Goal: Transaction & Acquisition: Purchase product/service

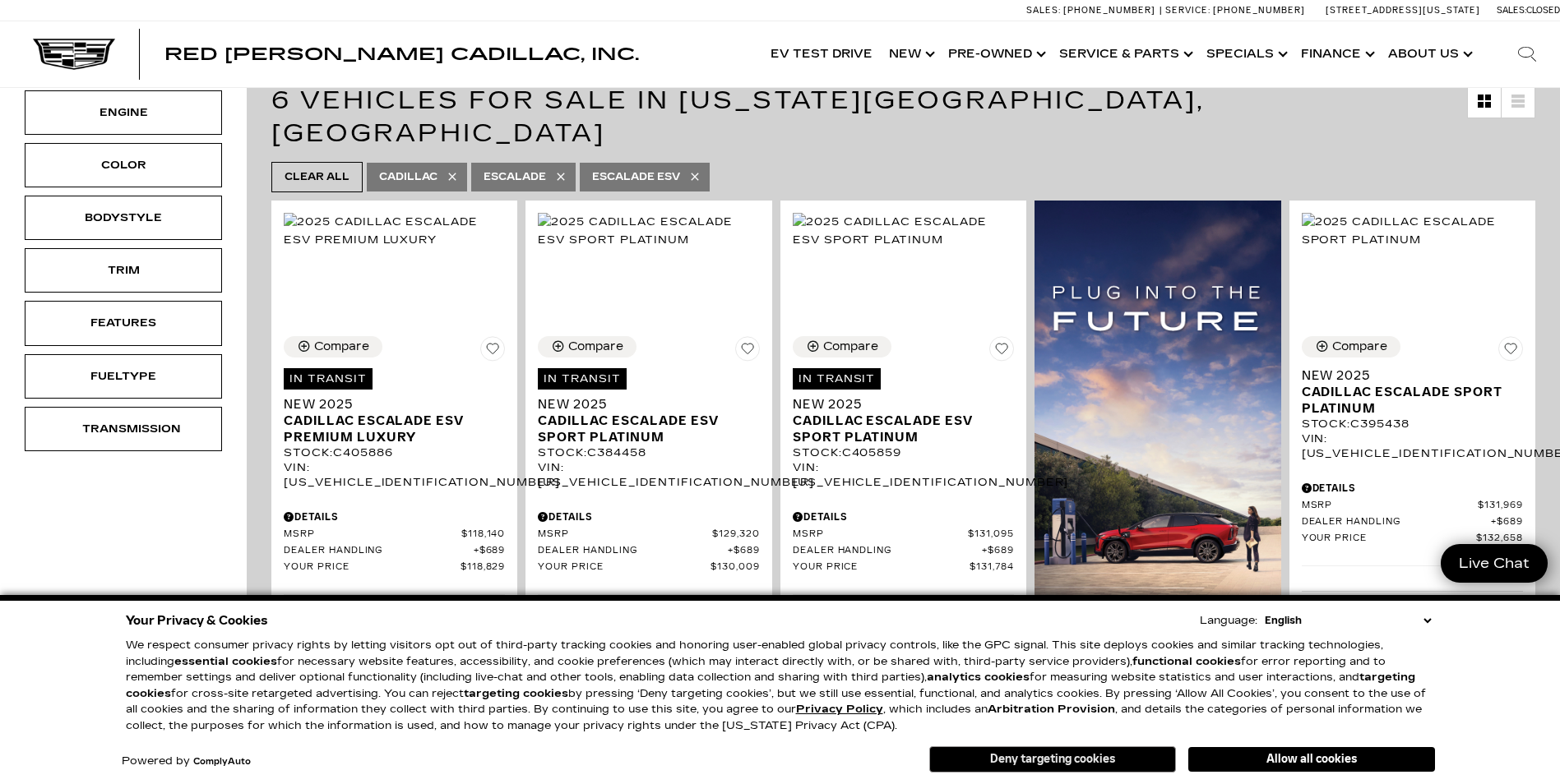
click at [1039, 767] on button "Deny targeting cookies" at bounding box center [1052, 759] width 247 height 26
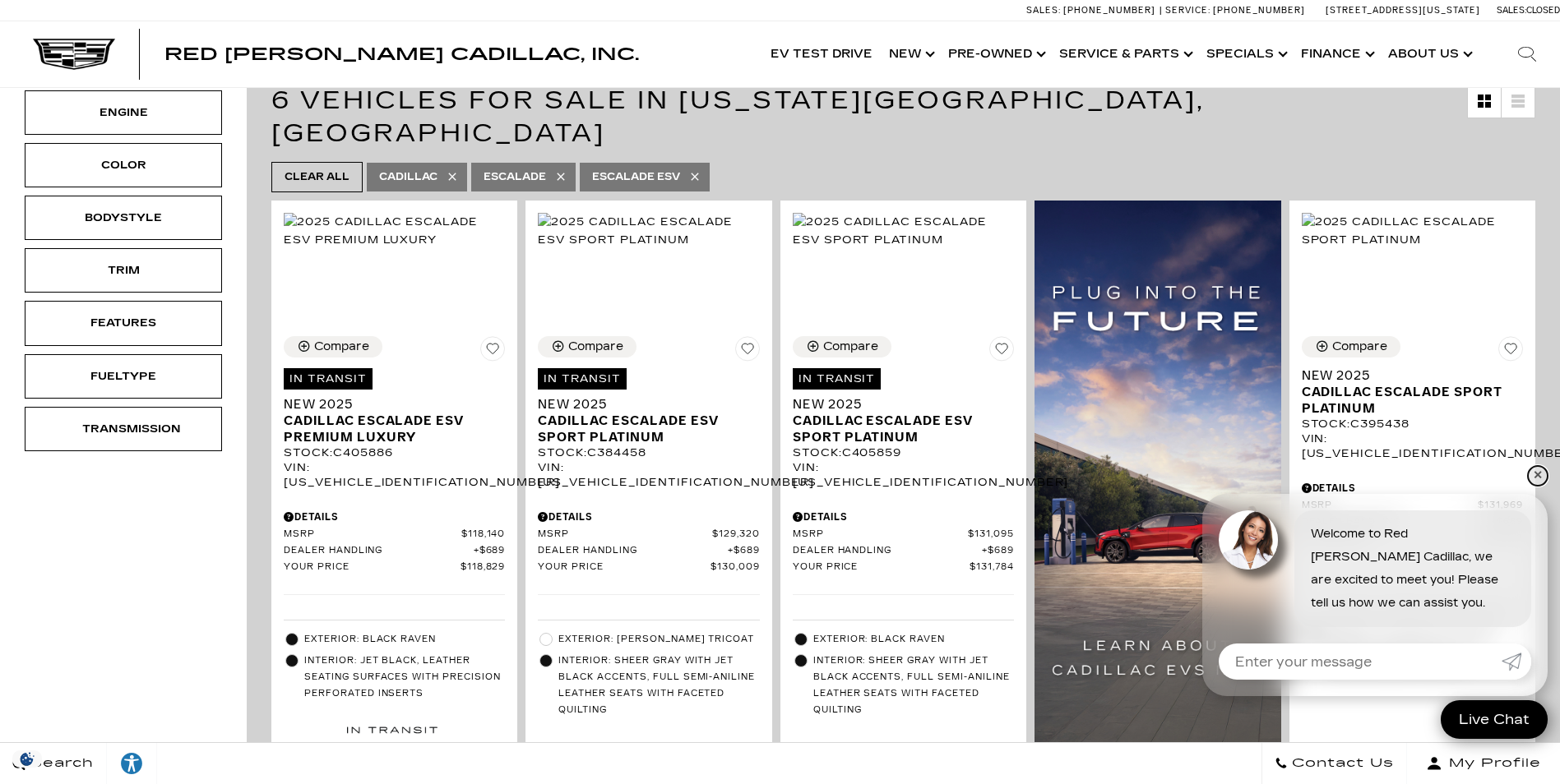
click at [1537, 476] on link "✕" at bounding box center [1537, 476] width 20 height 20
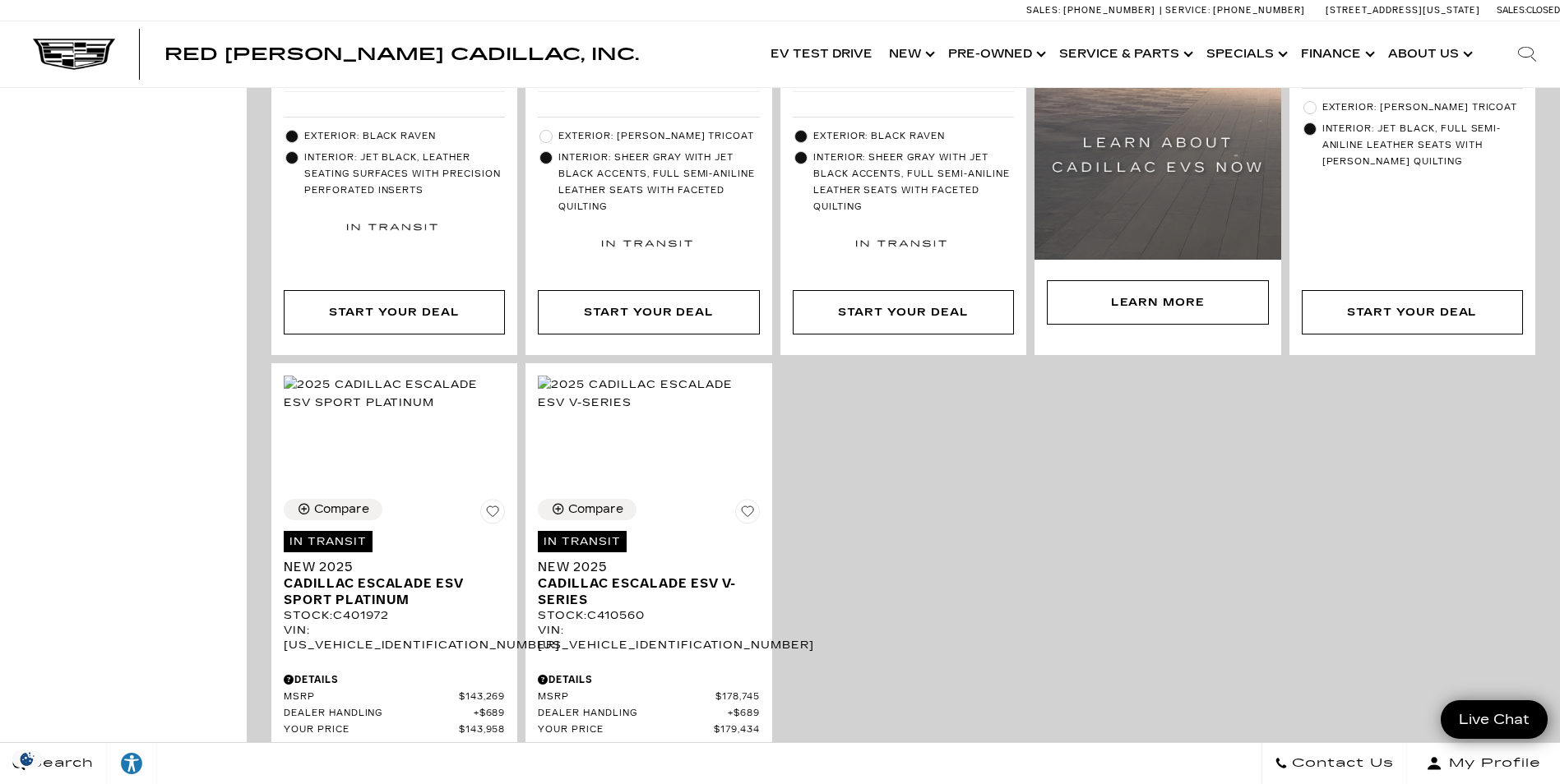
scroll to position [821, 0]
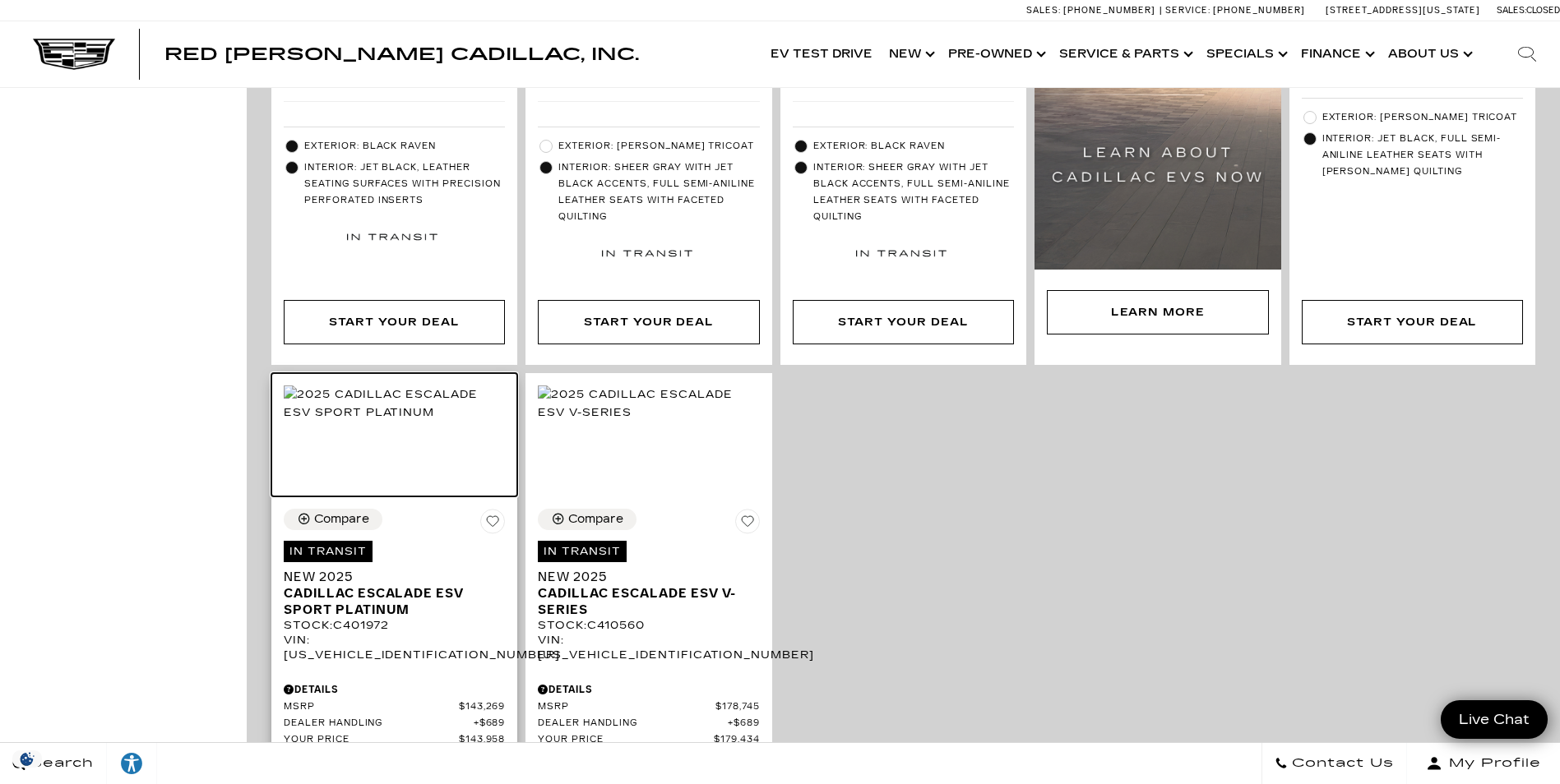
click at [398, 422] on img at bounding box center [394, 404] width 221 height 37
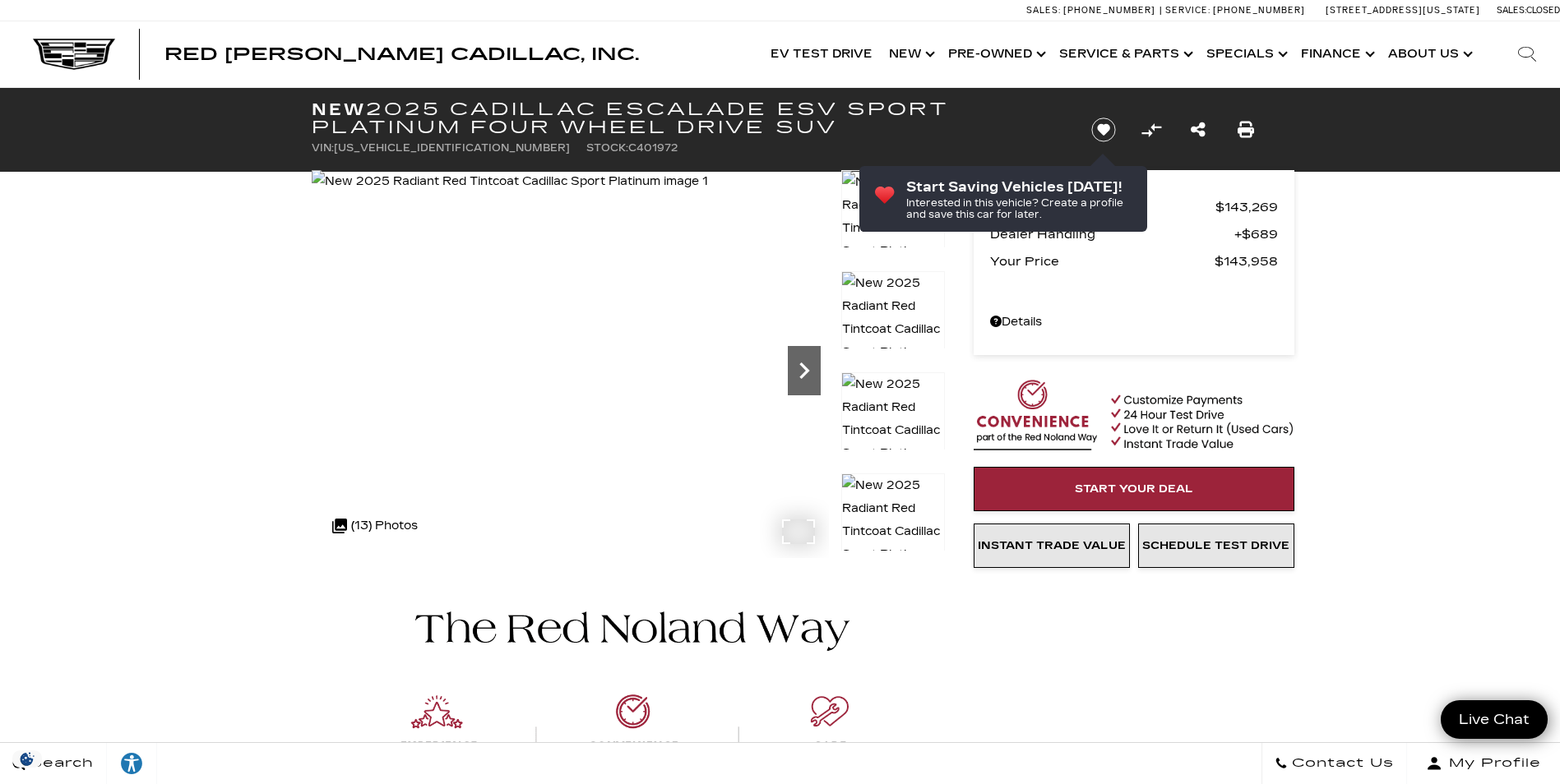
click at [805, 372] on icon "Next" at bounding box center [804, 370] width 10 height 16
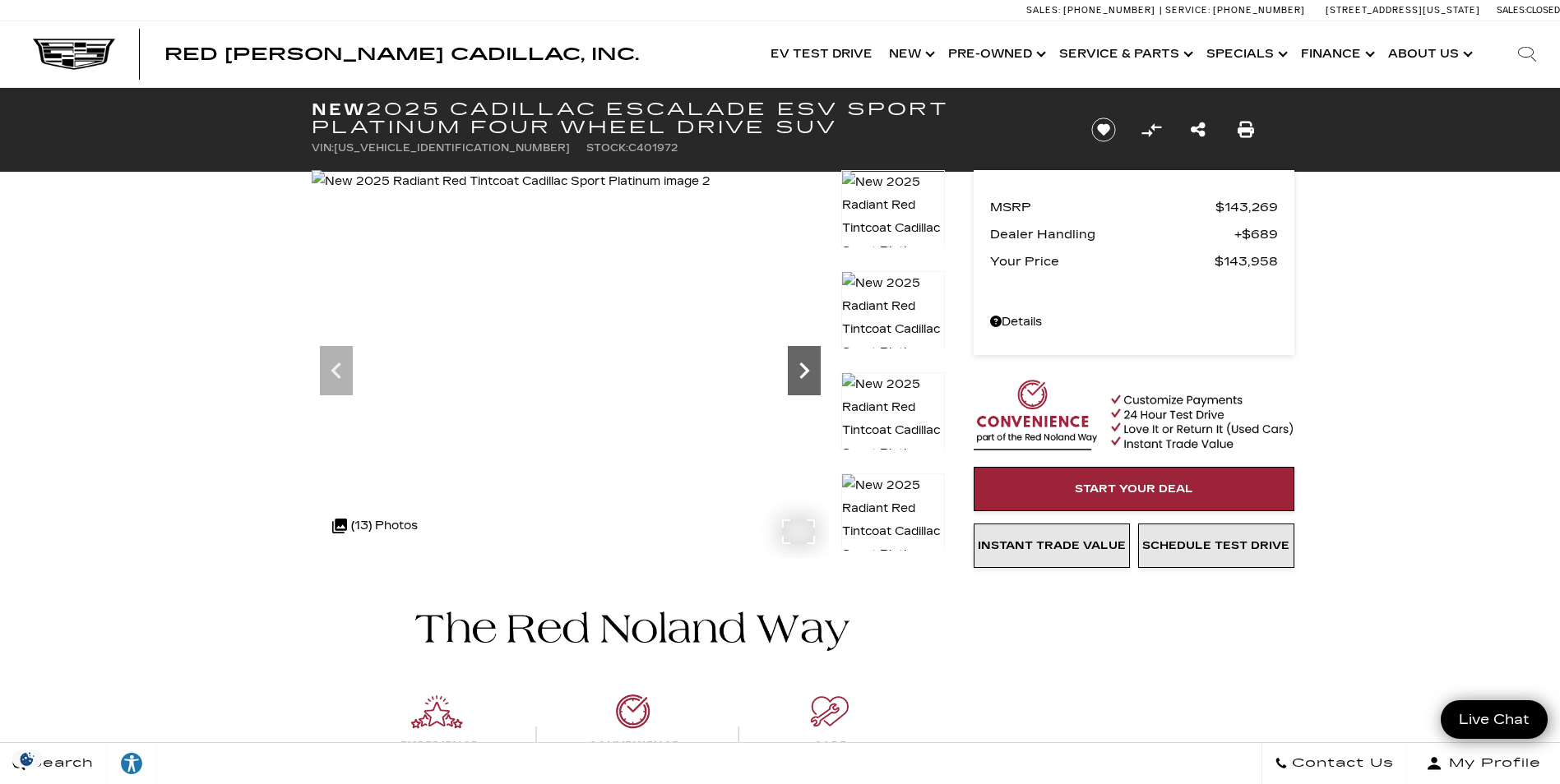
click at [805, 372] on icon "Next" at bounding box center [804, 370] width 10 height 16
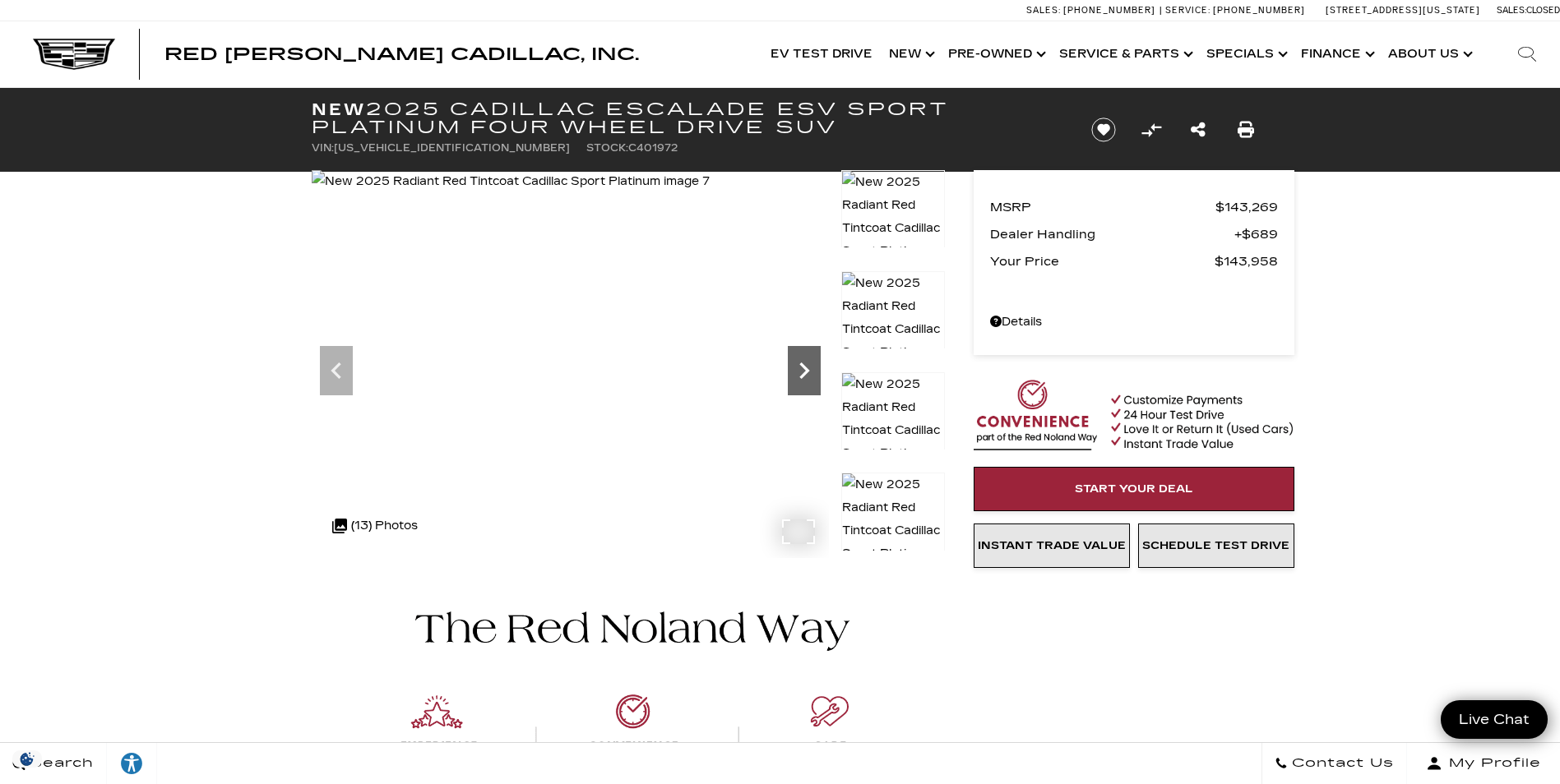
click at [805, 372] on icon "Next" at bounding box center [804, 370] width 10 height 16
